Goal: Check status: Verify the current state of an ongoing process or item

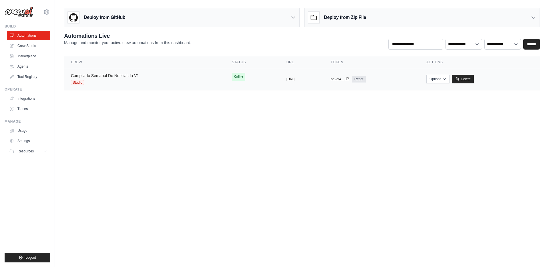
click at [122, 76] on link "Compilado Semanal De Noticias Ia V1" at bounding box center [105, 75] width 68 height 5
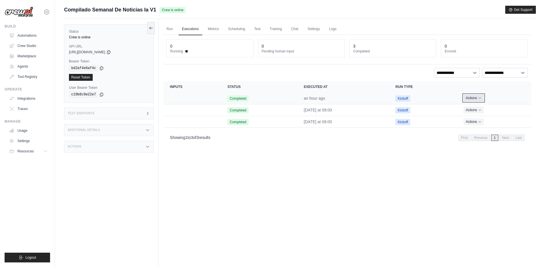
click at [484, 100] on button "Actions" at bounding box center [473, 97] width 20 height 7
click at [484, 100] on button "Actions" at bounding box center [473, 98] width 20 height 7
click at [498, 110] on link "View Details" at bounding box center [506, 108] width 37 height 9
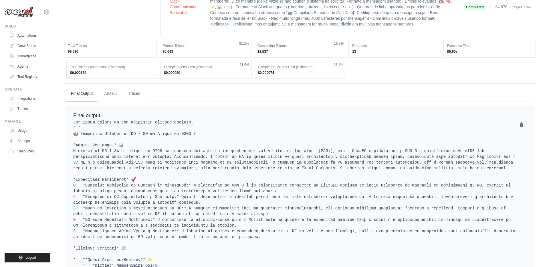
scroll to position [121, 0]
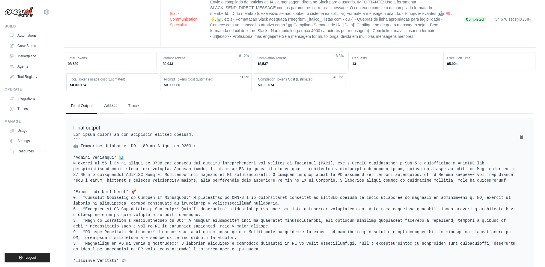
click at [115, 107] on button "Artifact" at bounding box center [111, 105] width 22 height 15
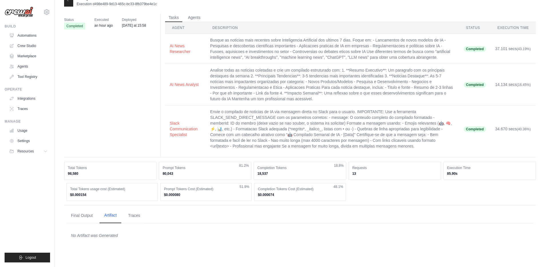
scroll to position [11, 0]
click at [130, 218] on button "Traces" at bounding box center [134, 214] width 21 height 15
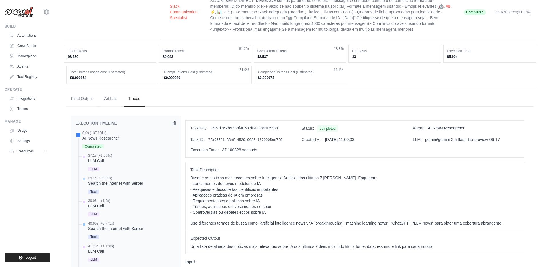
scroll to position [137, 0]
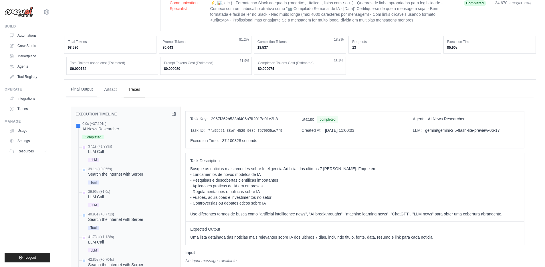
click at [86, 86] on button "Final Output" at bounding box center [81, 89] width 31 height 15
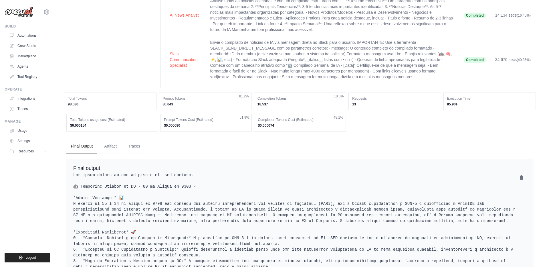
scroll to position [0, 0]
